Goal: Communication & Community: Answer question/provide support

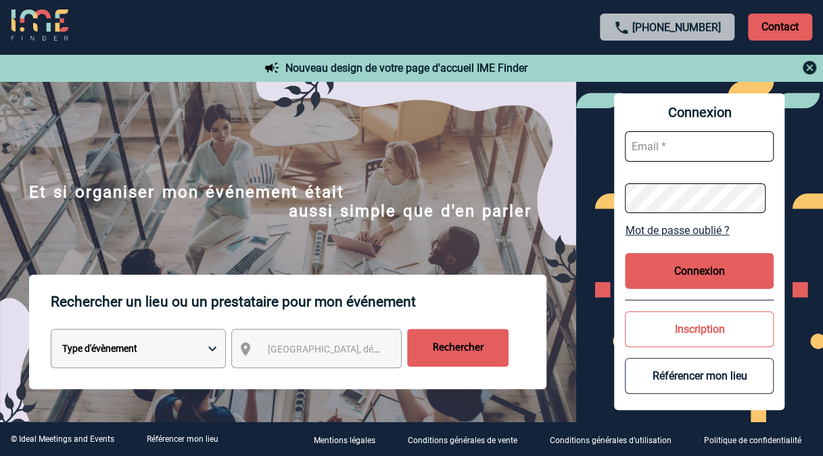
click at [687, 141] on input "text" at bounding box center [699, 146] width 149 height 30
type input "[PERSON_NAME][EMAIL_ADDRESS][DOMAIN_NAME]"
click at [675, 260] on button "Connexion" at bounding box center [699, 271] width 149 height 36
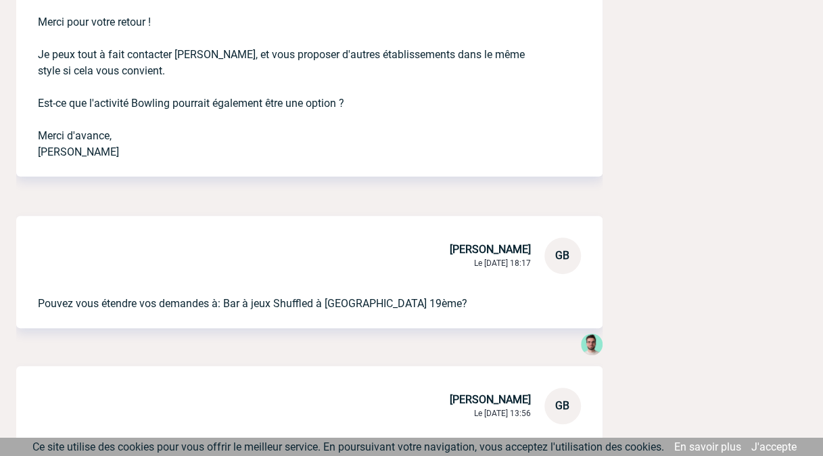
scroll to position [2589, 0]
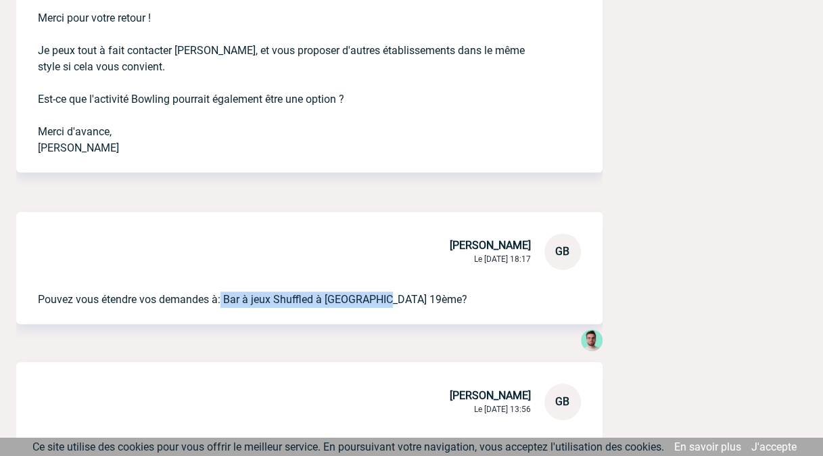
drag, startPoint x: 222, startPoint y: 299, endPoint x: 383, endPoint y: 294, distance: 161.7
click at [383, 294] on p "Pouvez vous étendre vos demandes à: Bar à jeux Shuffled à Paris 19ème?" at bounding box center [290, 289] width 505 height 38
drag, startPoint x: 383, startPoint y: 294, endPoint x: 371, endPoint y: 295, distance: 12.2
copy p "Bar à jeux Shuffled à Paris 19ème"
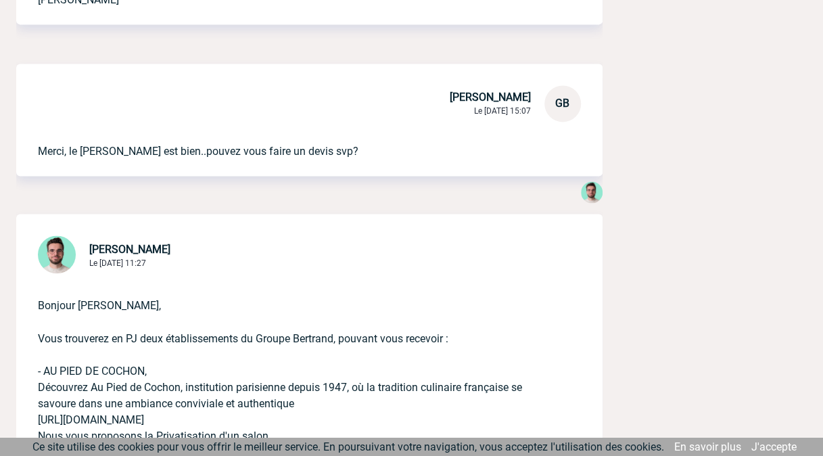
scroll to position [0, 0]
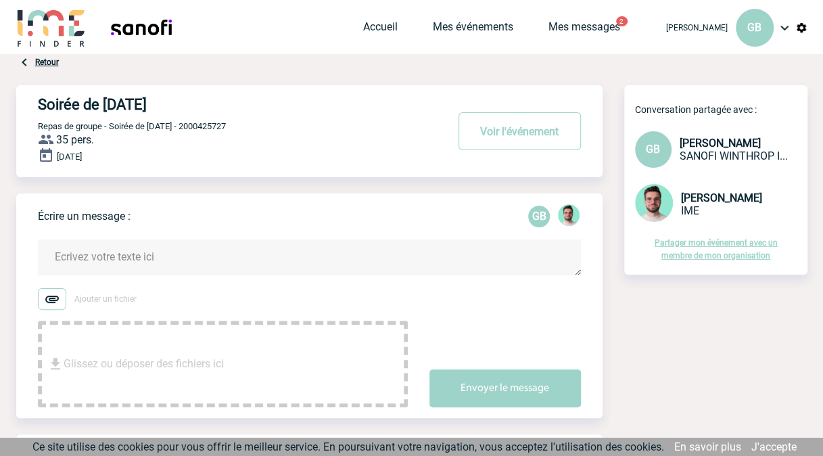
click at [166, 260] on textarea at bounding box center [309, 257] width 543 height 36
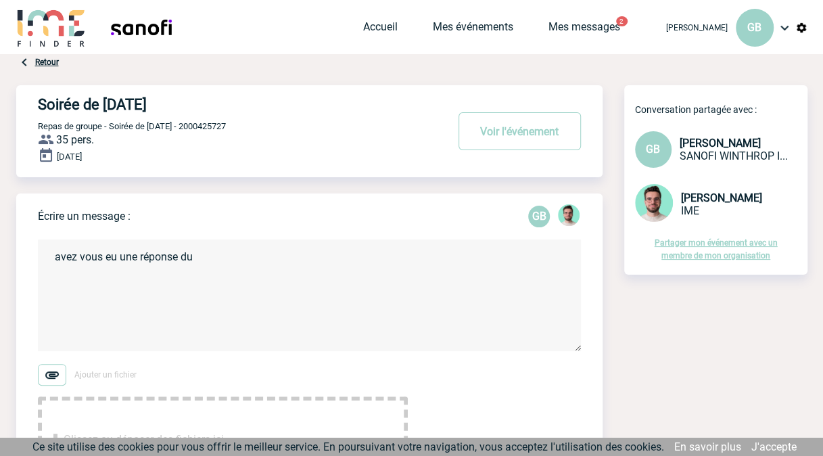
paste textarea "Bar à jeux Shuffled à Paris 19ème"
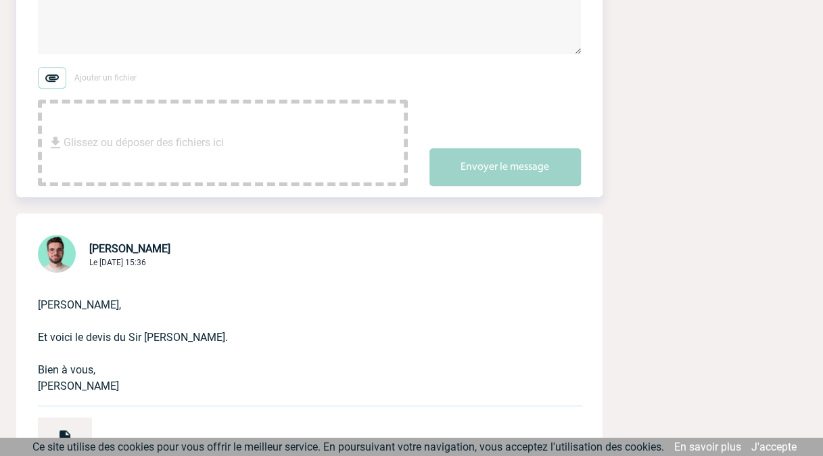
scroll to position [331, 0]
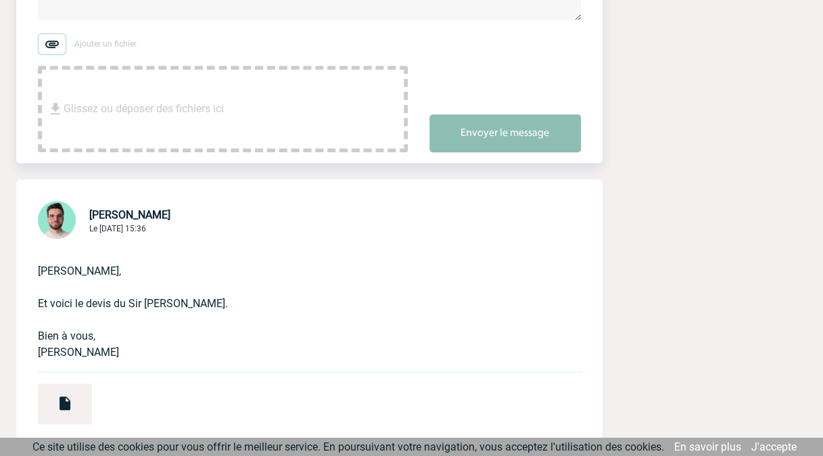
type textarea "avez vous eu une réponse du Bar à jeux Shuffled à Paris 19ème?"
click at [450, 139] on button "Envoyer le message" at bounding box center [504, 133] width 151 height 38
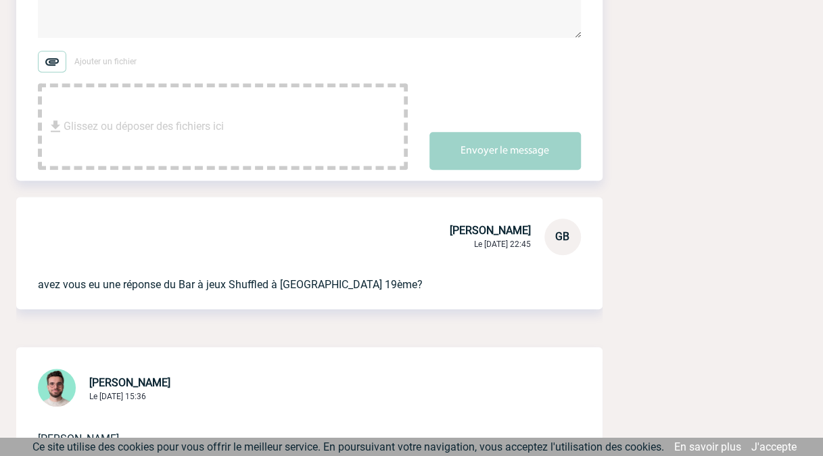
scroll to position [0, 0]
